Goal: Transaction & Acquisition: Purchase product/service

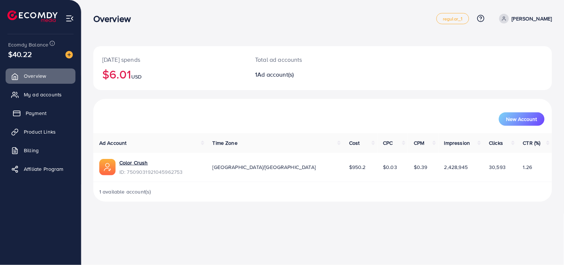
click at [44, 112] on span "Payment" at bounding box center [36, 112] width 21 height 7
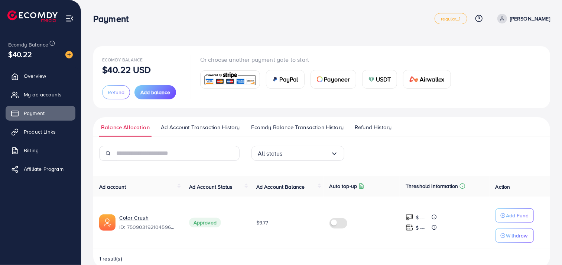
click at [376, 75] on span "USDT" at bounding box center [383, 79] width 15 height 9
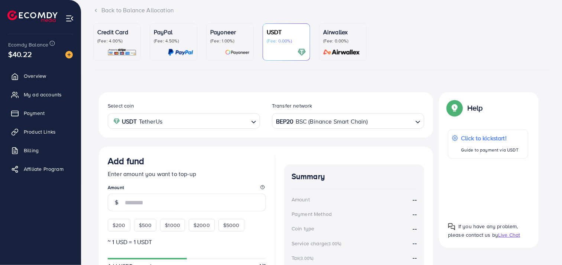
scroll to position [146, 0]
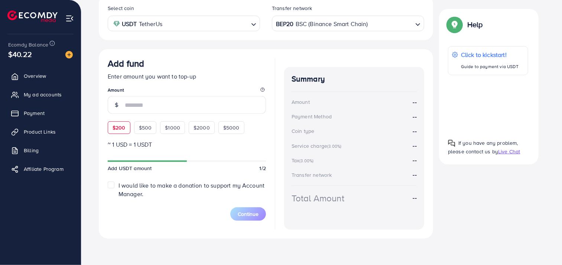
click at [117, 132] on div "$200" at bounding box center [119, 127] width 23 height 13
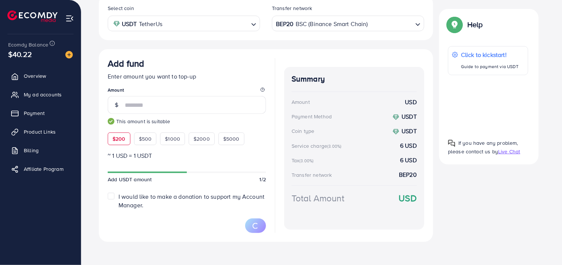
type input "***"
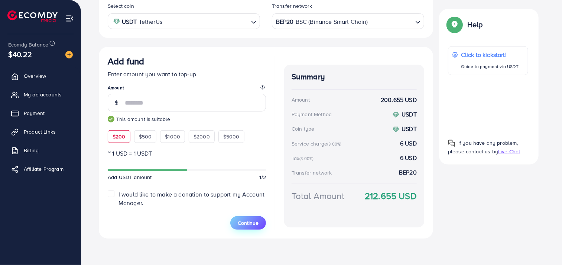
click at [252, 223] on span "Continue" at bounding box center [248, 222] width 21 height 7
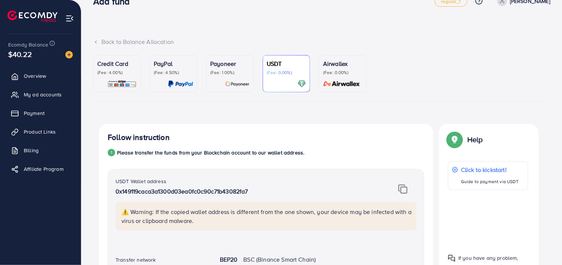
scroll to position [0, 0]
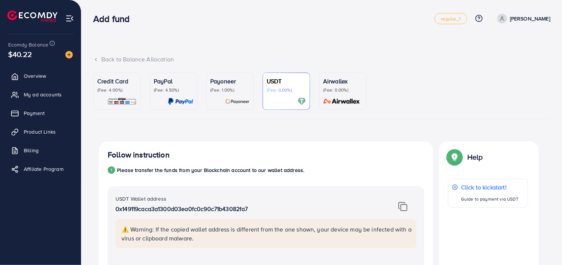
click at [248, 28] on div "Add fund regular_1 Help Center Contact Support Plans and Pricing Term and polic…" at bounding box center [321, 18] width 457 height 21
click at [45, 92] on span "My ad accounts" at bounding box center [45, 94] width 38 height 7
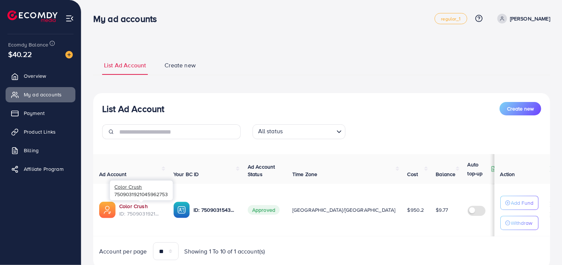
click at [135, 206] on link "Color Crush" at bounding box center [140, 205] width 42 height 7
